Goal: Information Seeking & Learning: Learn about a topic

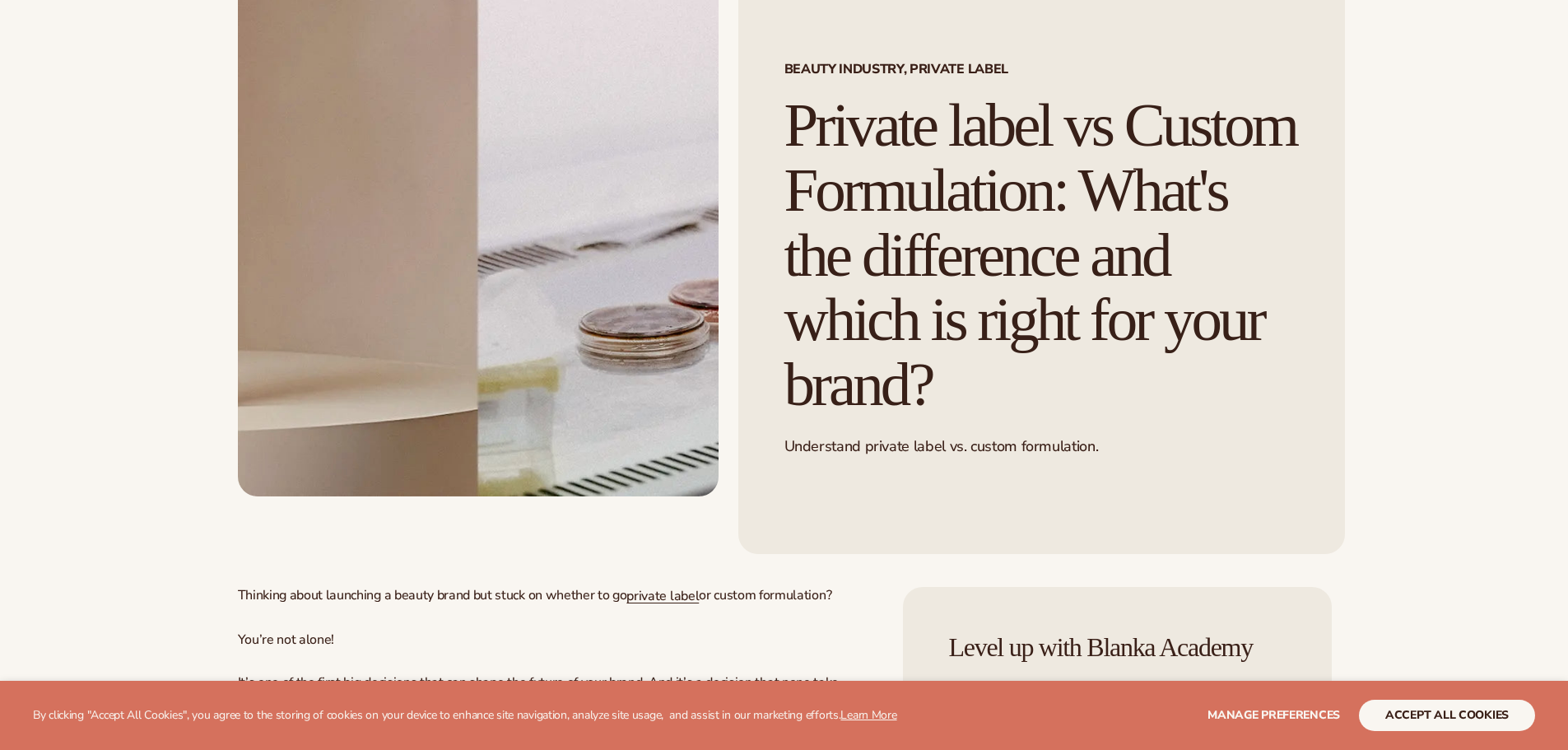
scroll to position [137, 0]
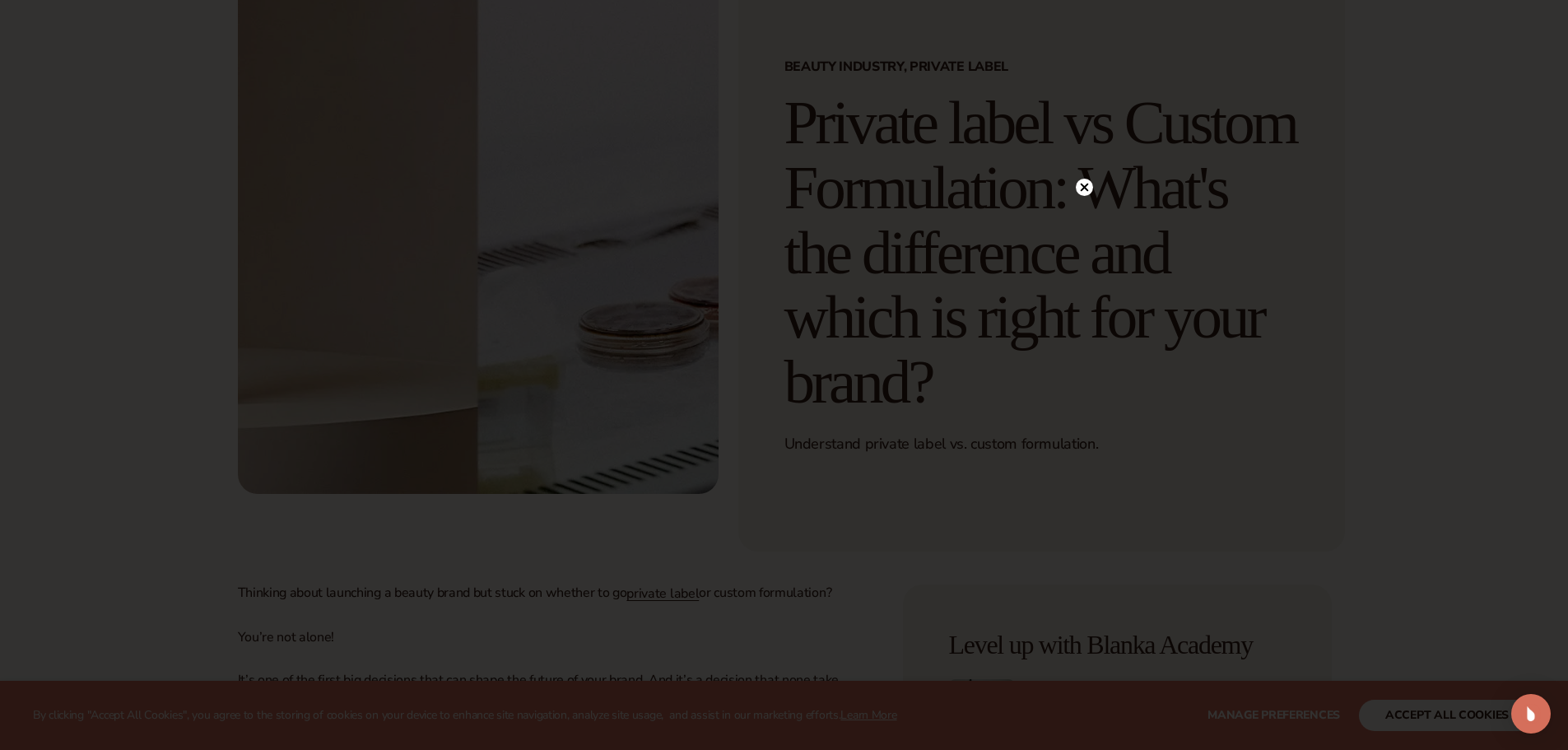
click at [1089, 181] on circle at bounding box center [1084, 187] width 17 height 17
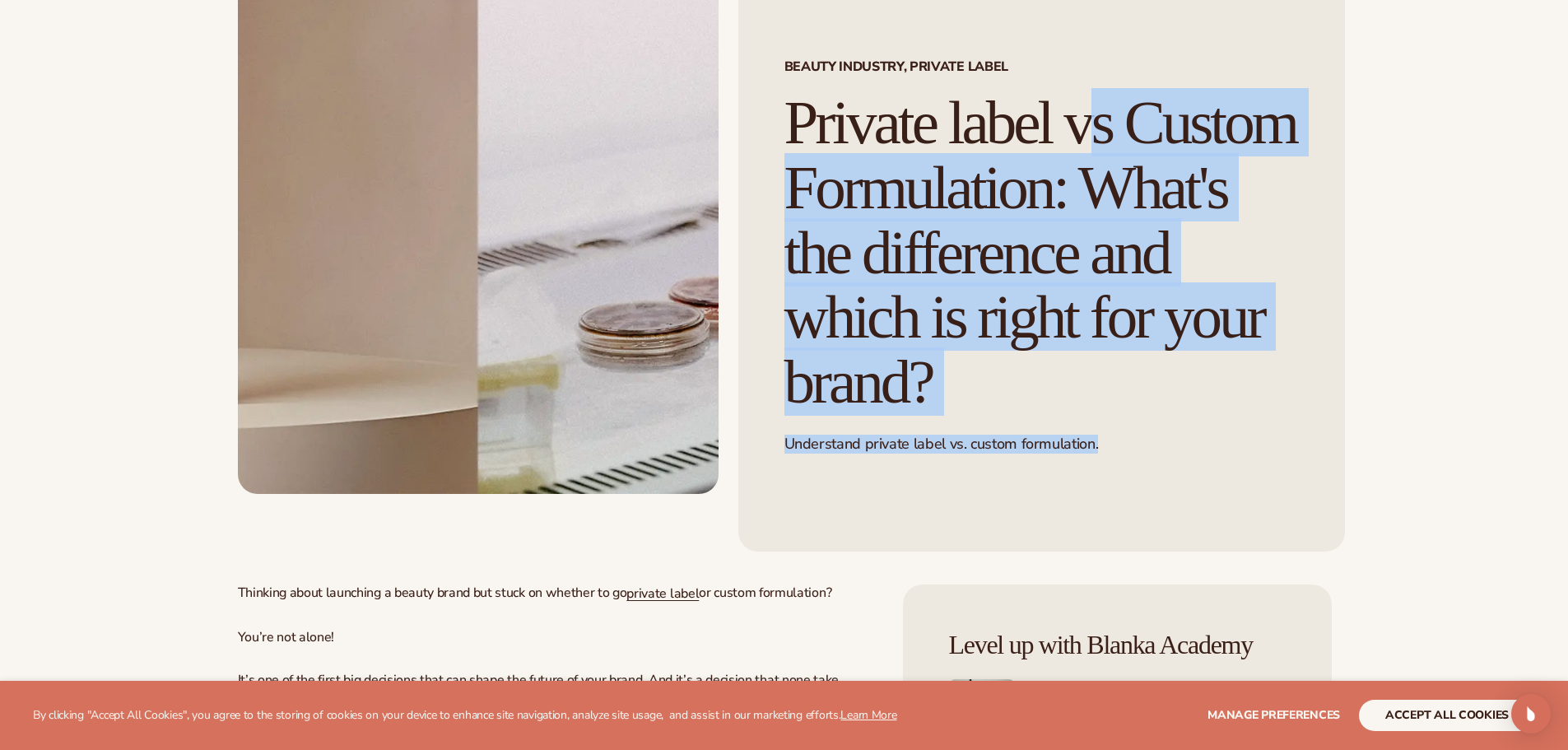
drag, startPoint x: 801, startPoint y: 123, endPoint x: 1118, endPoint y: 504, distance: 495.6
click at [1118, 504] on div "Beauty Industry, Private Label Private label vs Custom Formulation: What's the …" at bounding box center [1041, 257] width 606 height 590
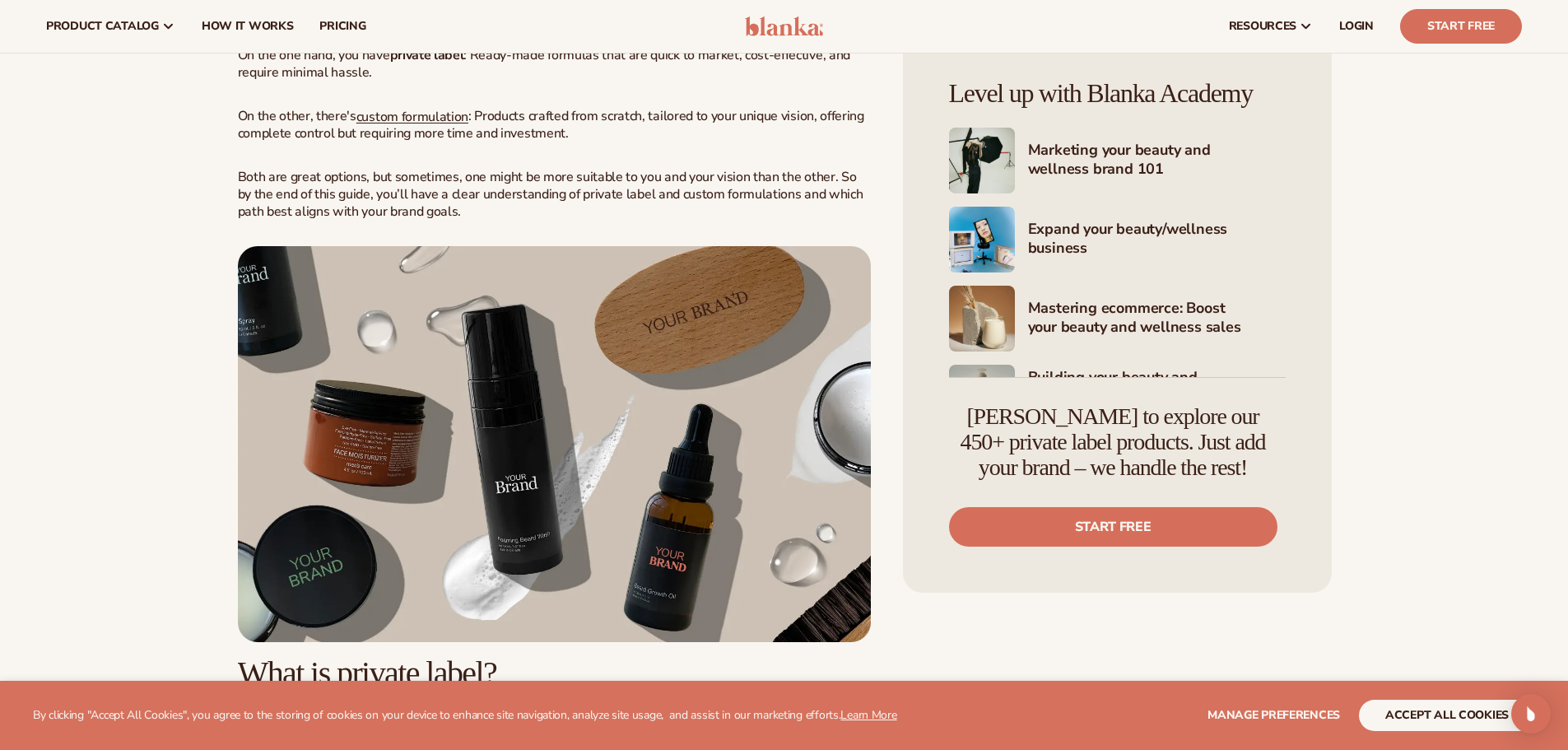
scroll to position [686, 0]
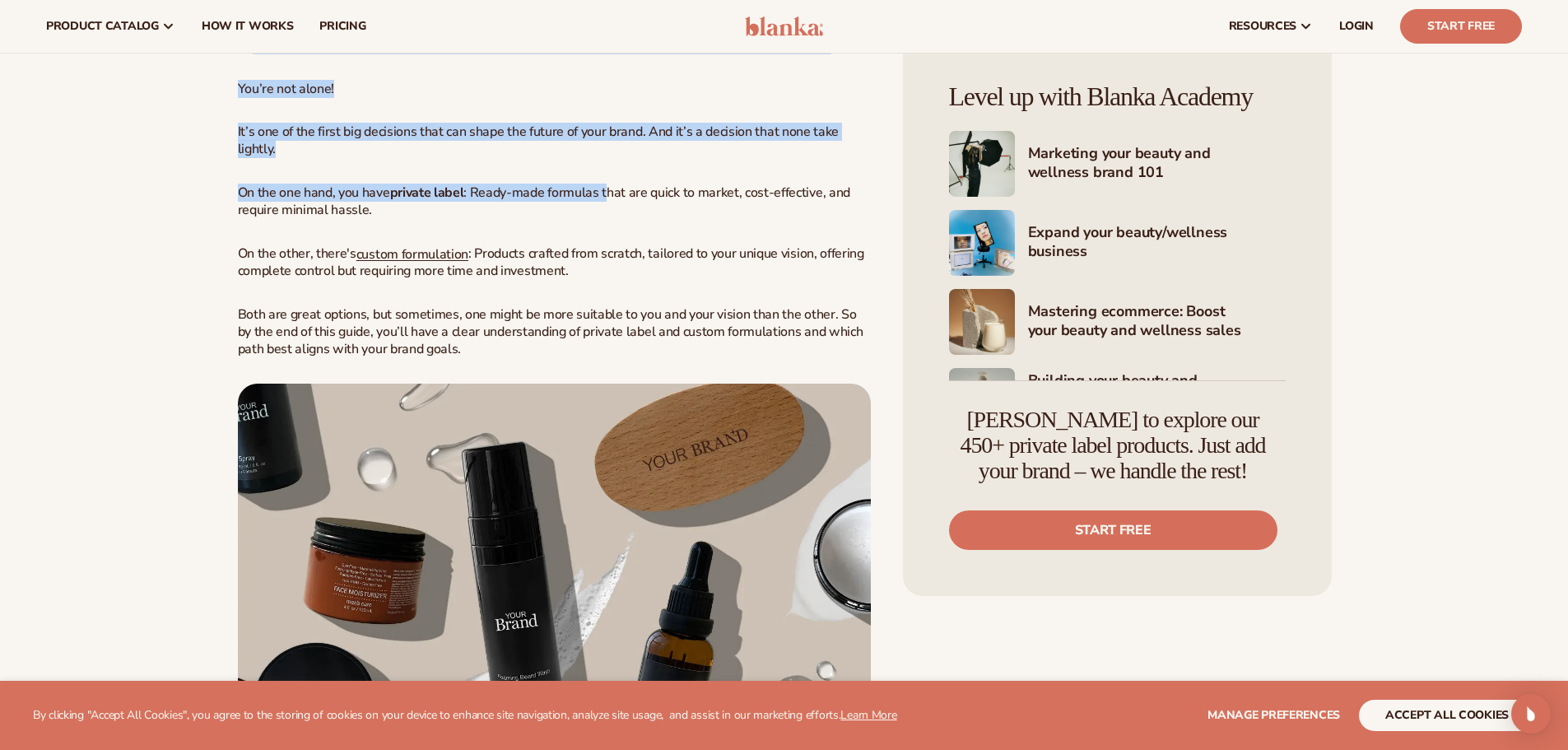
drag, startPoint x: 249, startPoint y: 112, endPoint x: 605, endPoint y: 233, distance: 376.0
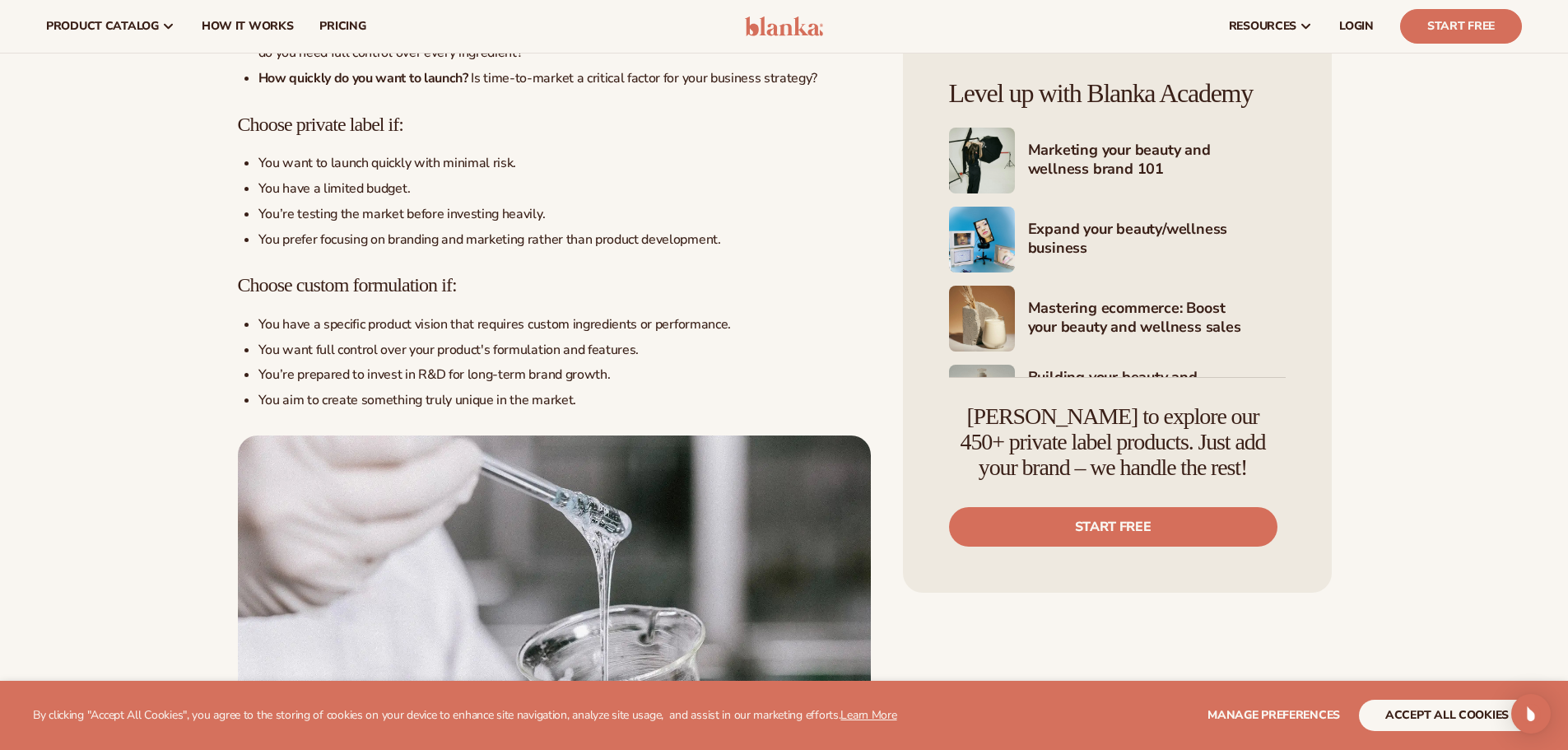
scroll to position [4666, 0]
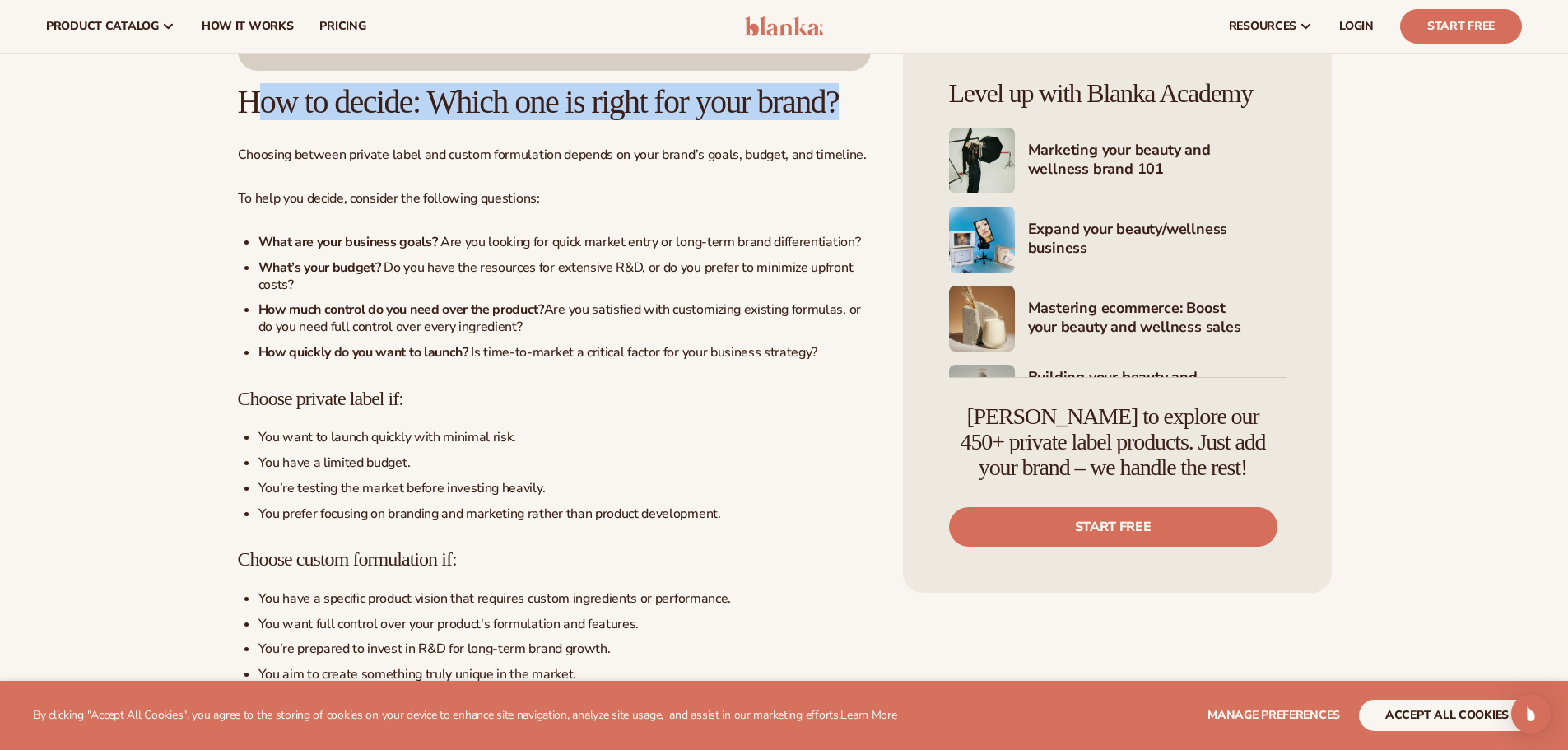
drag, startPoint x: 264, startPoint y: 156, endPoint x: 675, endPoint y: 191, distance: 412.5
click at [675, 121] on h2 "How to decide: Which one is right for your brand?" at bounding box center [555, 101] width 633 height 36
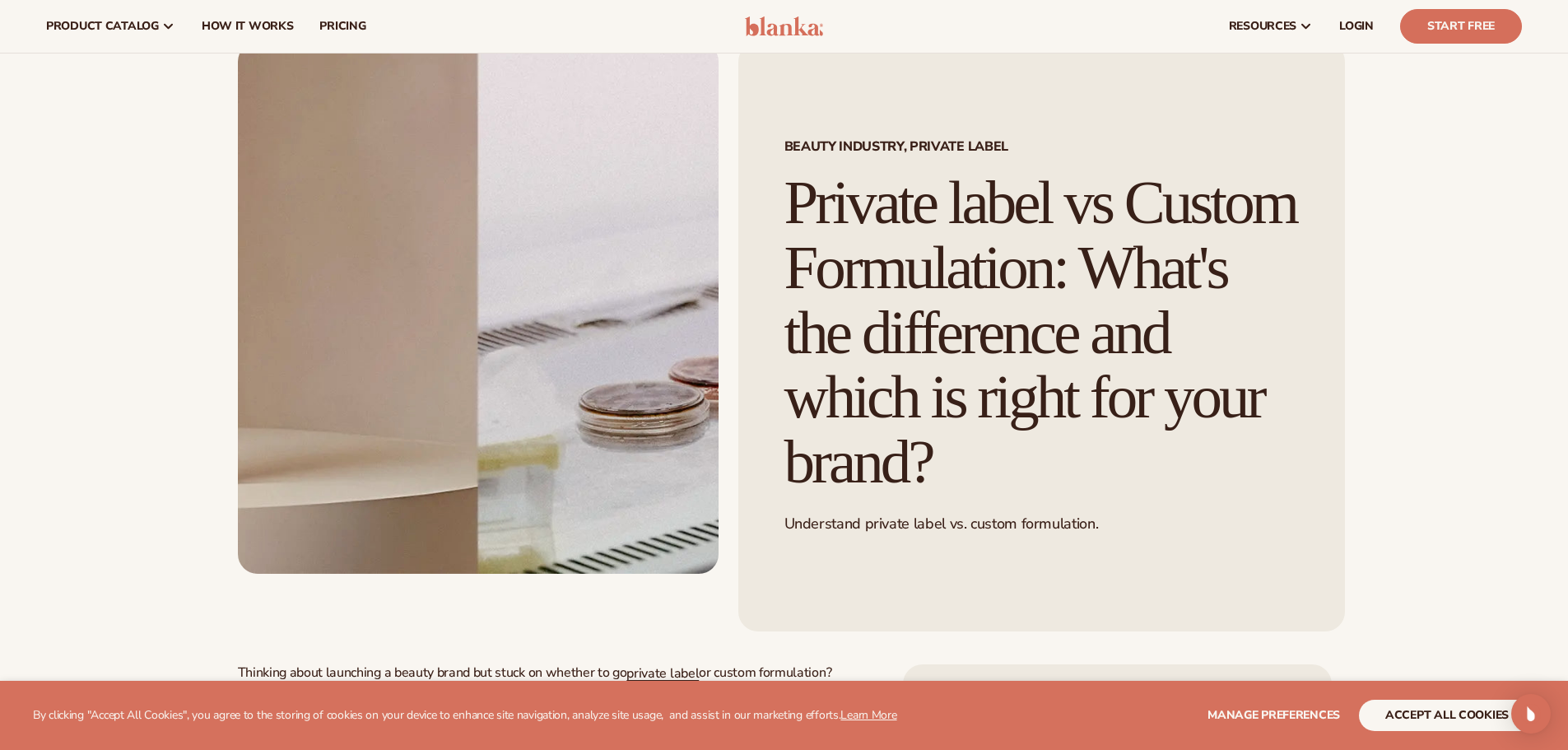
scroll to position [0, 0]
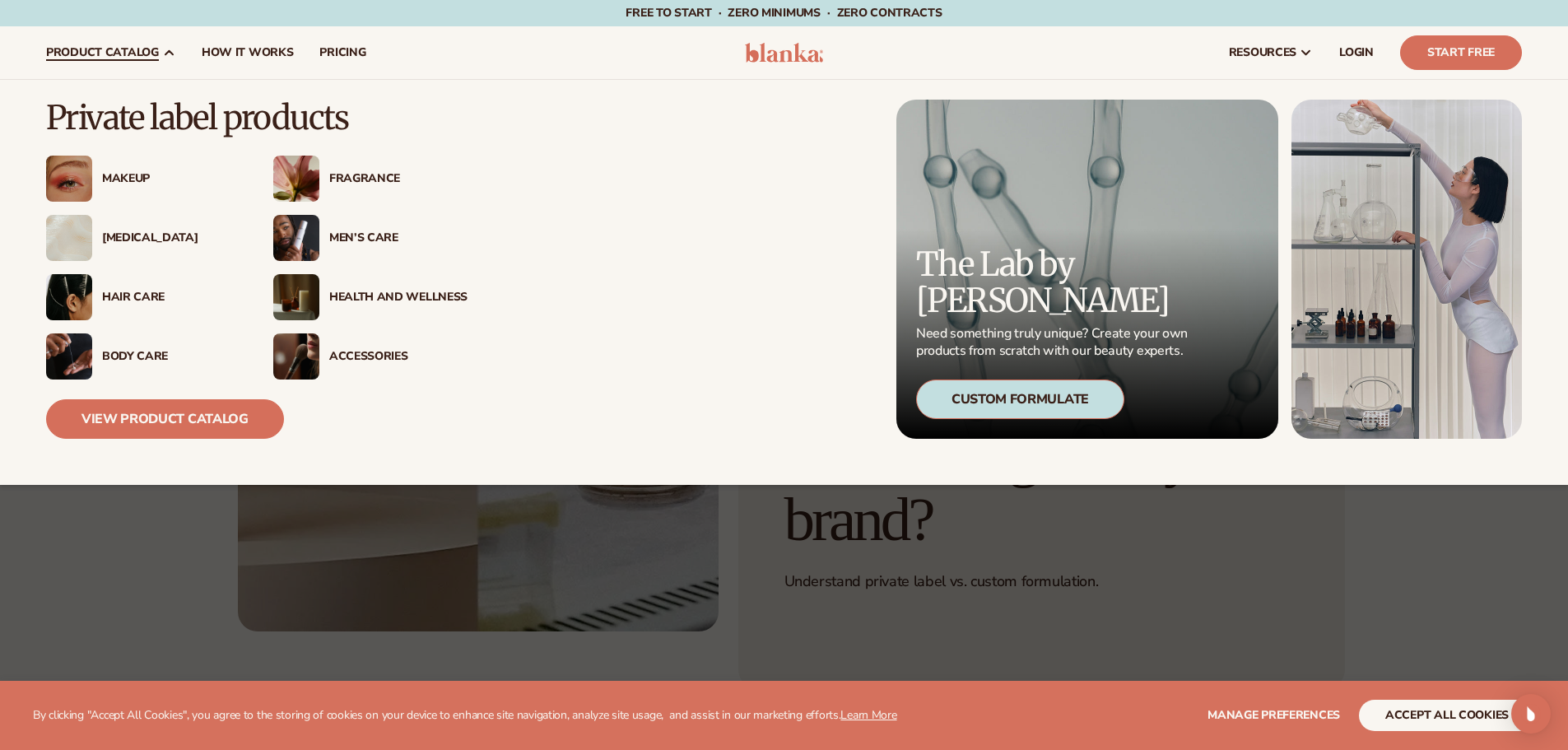
click at [112, 168] on div "Makeup" at bounding box center [143, 179] width 194 height 46
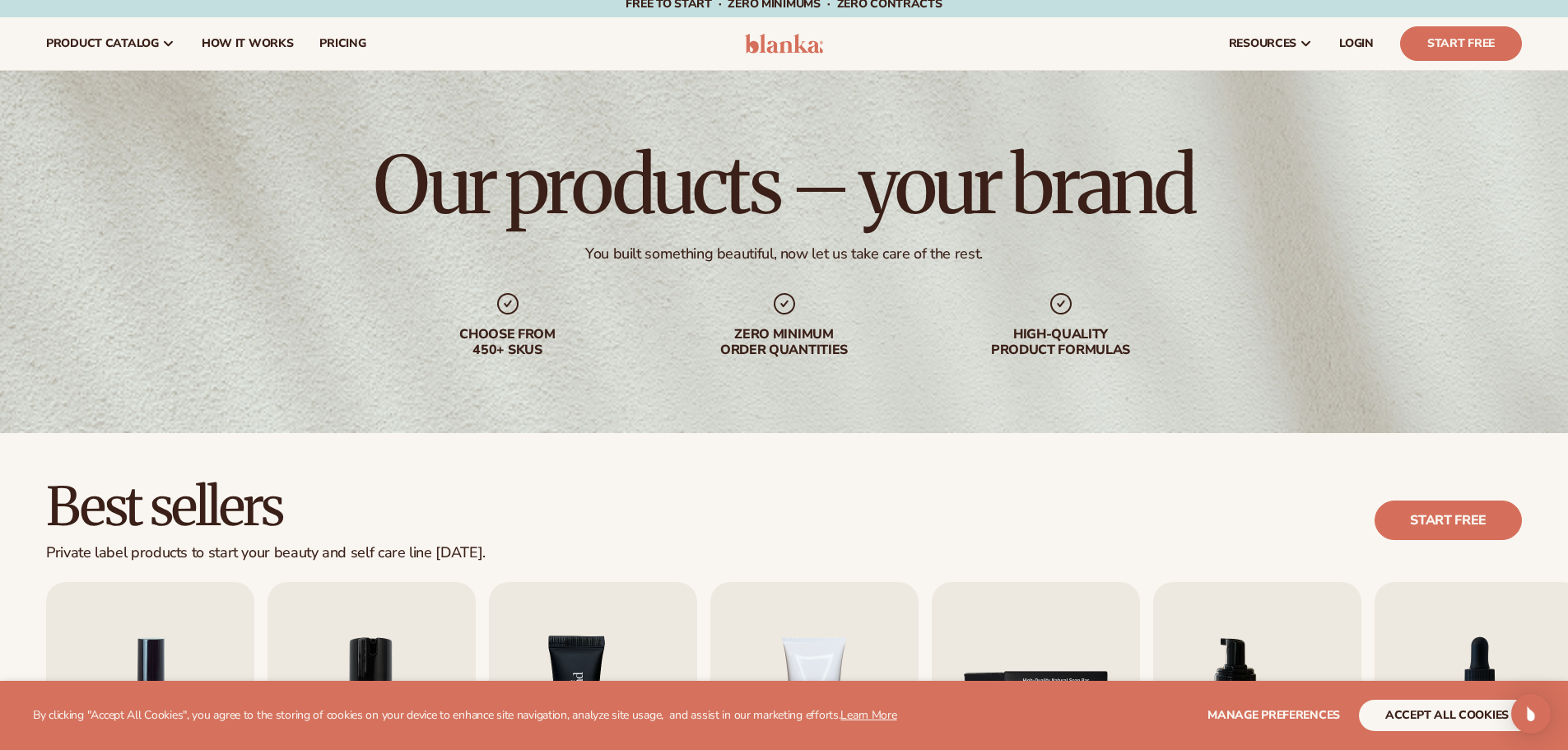
scroll to position [411, 0]
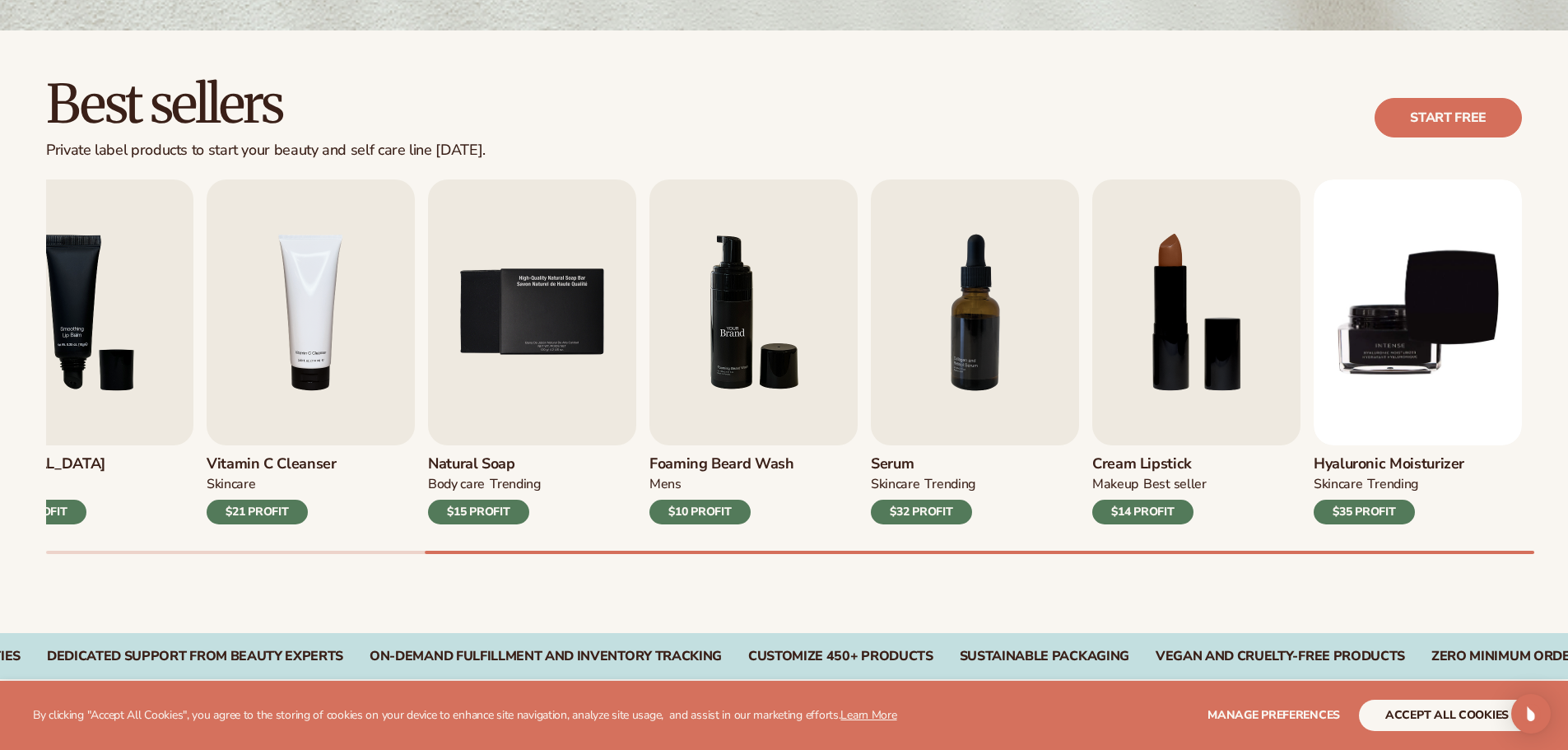
click at [736, 329] on img "6 / 9" at bounding box center [754, 312] width 208 height 266
click at [1207, 322] on img "8 / 9" at bounding box center [1196, 312] width 208 height 266
click at [1158, 512] on div "$14 PROFIT" at bounding box center [1143, 512] width 101 height 25
click at [1214, 337] on img "8 / 9" at bounding box center [1196, 312] width 208 height 266
click at [1196, 355] on img "8 / 9" at bounding box center [1196, 312] width 208 height 266
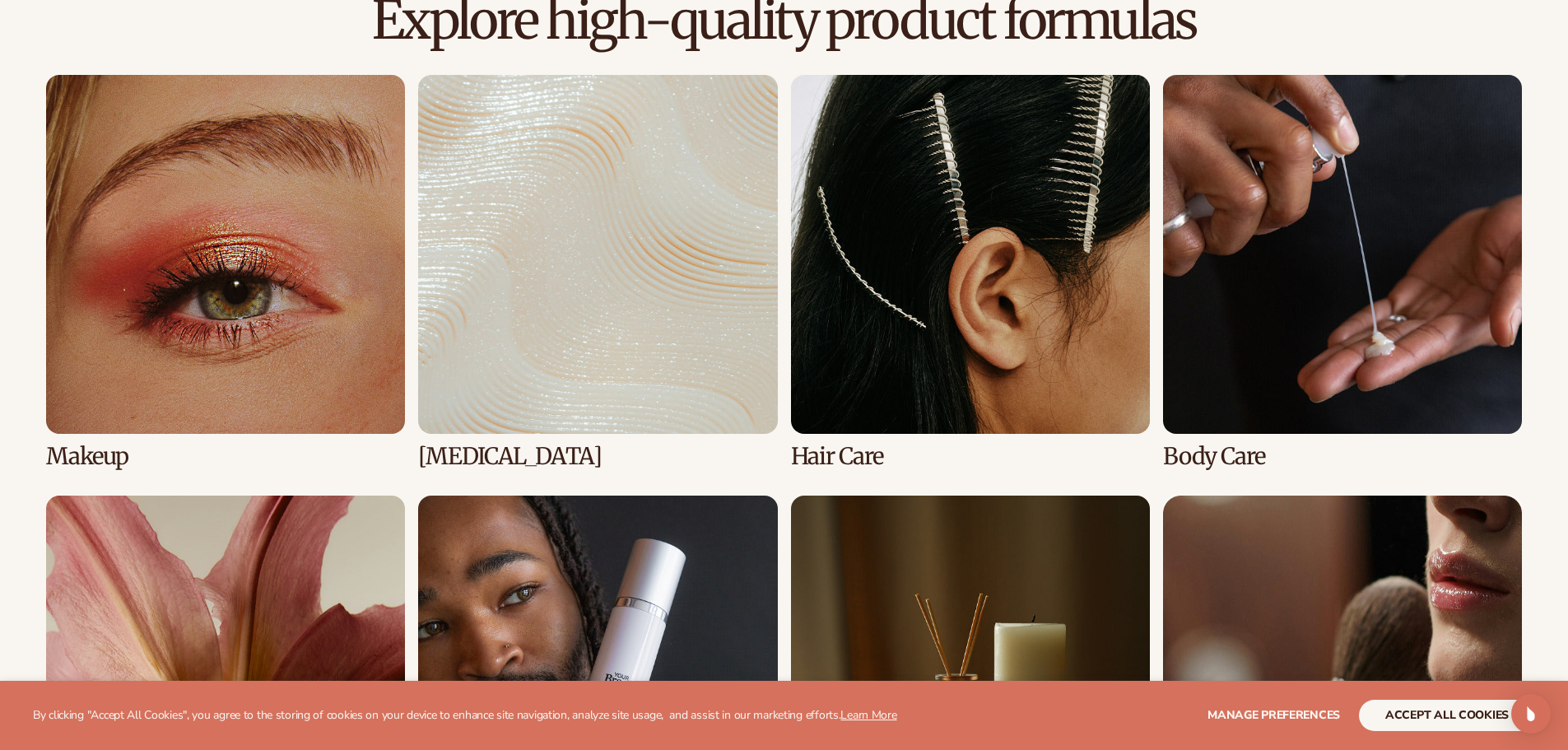
scroll to position [1509, 0]
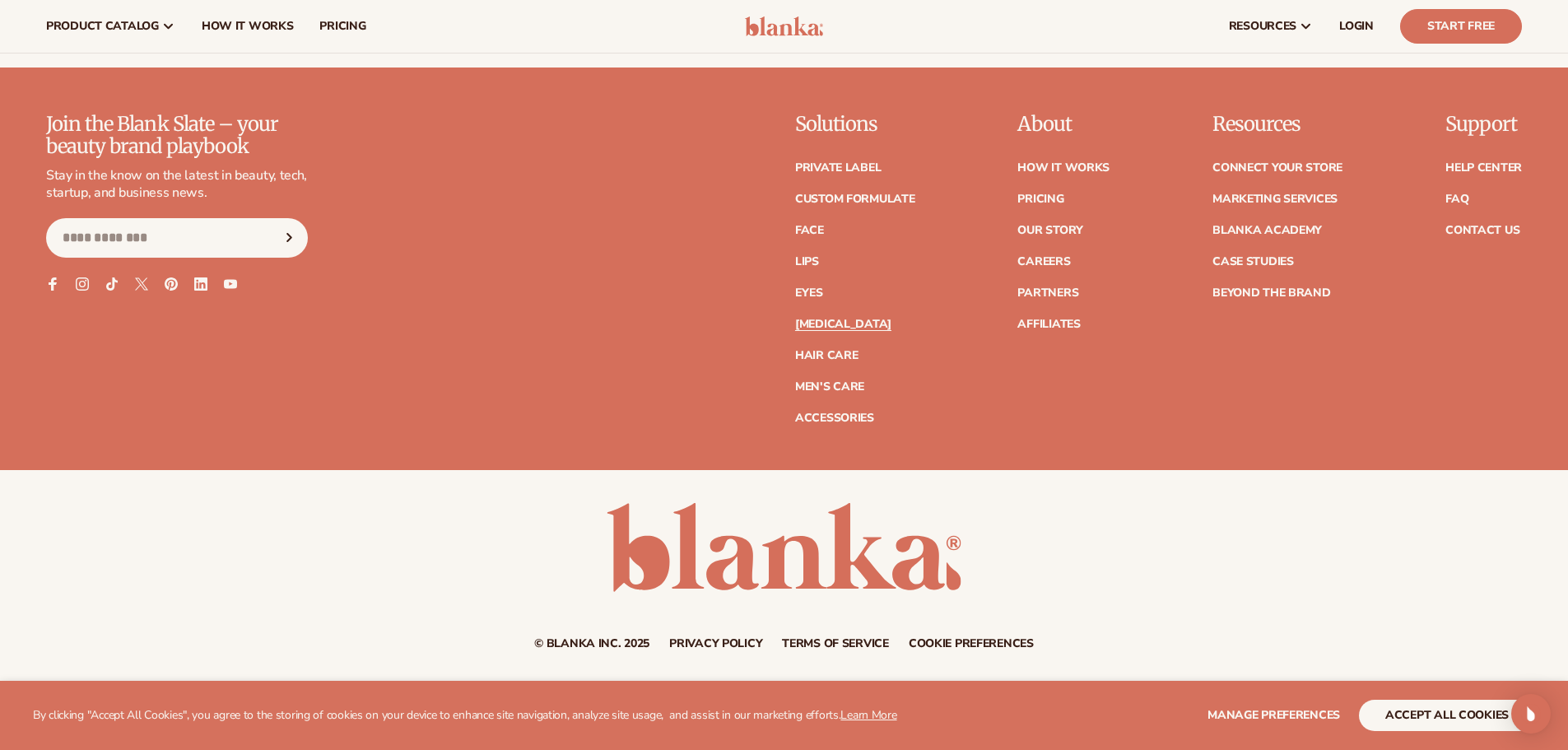
scroll to position [2868, 0]
